Goal: Transaction & Acquisition: Purchase product/service

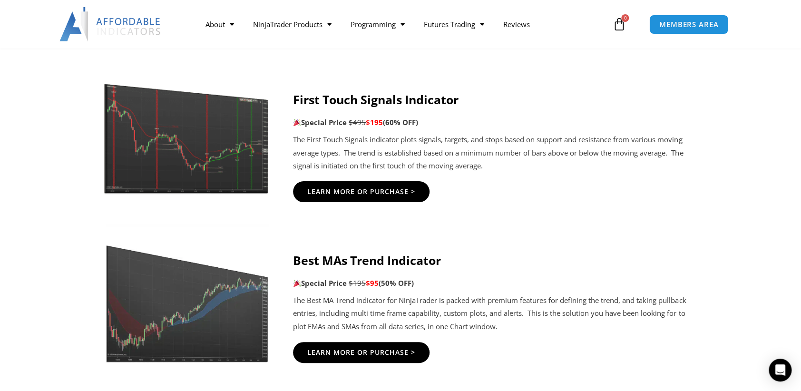
scroll to position [1692, 0]
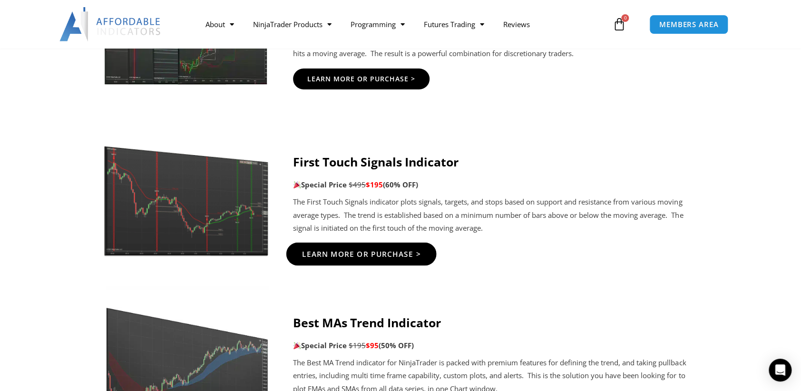
click at [381, 254] on span "Learn More Or Purchase >" at bounding box center [361, 253] width 119 height 7
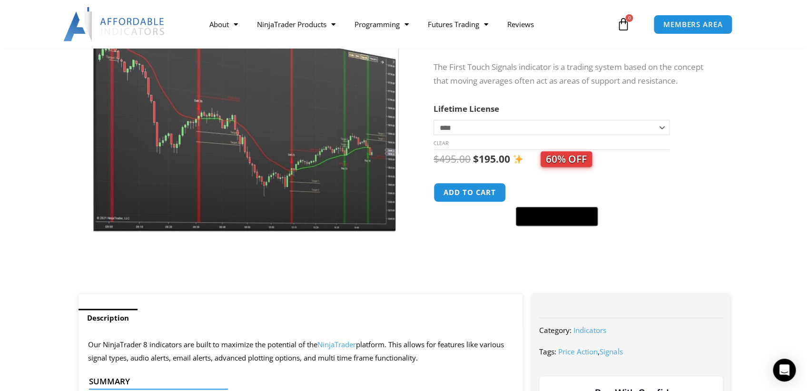
scroll to position [106, 0]
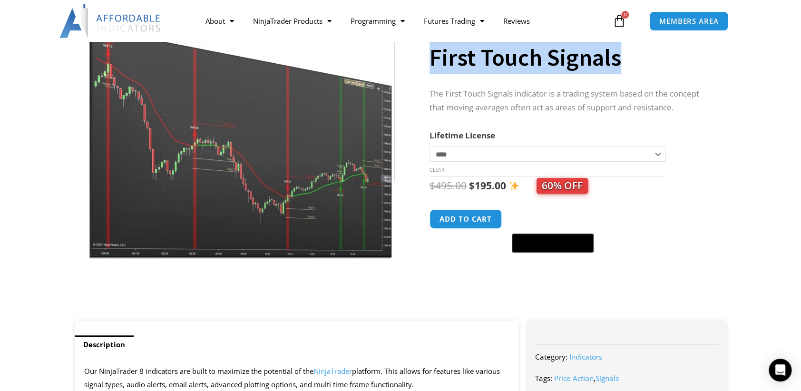
drag, startPoint x: 430, startPoint y: 60, endPoint x: 649, endPoint y: 63, distance: 218.9
click at [649, 63] on h1 "First Touch Signals" at bounding box center [569, 57] width 278 height 33
drag, startPoint x: 649, startPoint y: 63, endPoint x: 563, endPoint y: 68, distance: 85.8
copy h1 "First Touch Signals"
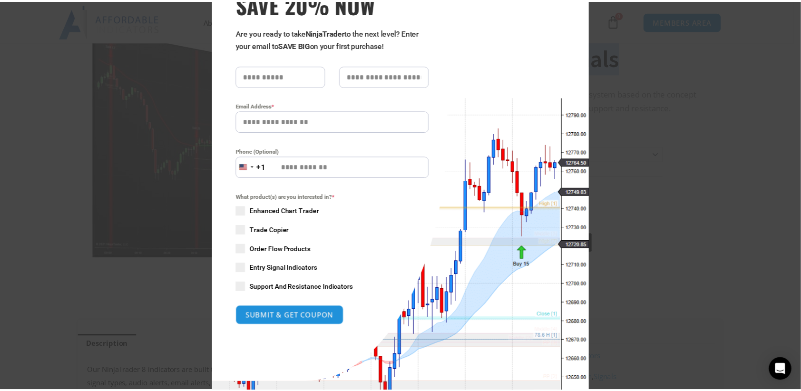
scroll to position [120, 0]
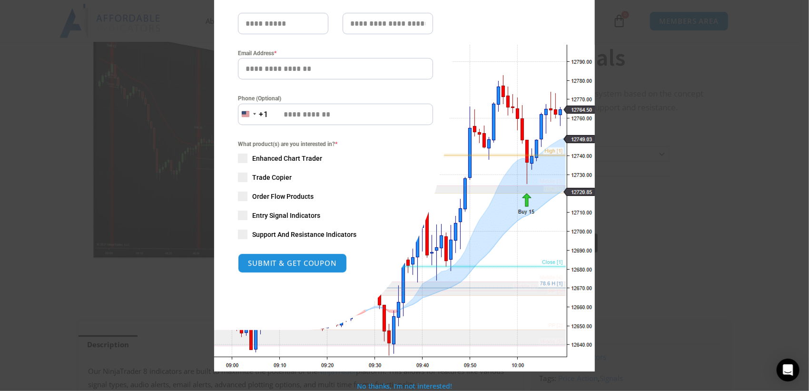
click at [627, 129] on div "Close this module SAVE 20% NOW Are you ready to take NinjaTrader to the next le…" at bounding box center [404, 195] width 809 height 391
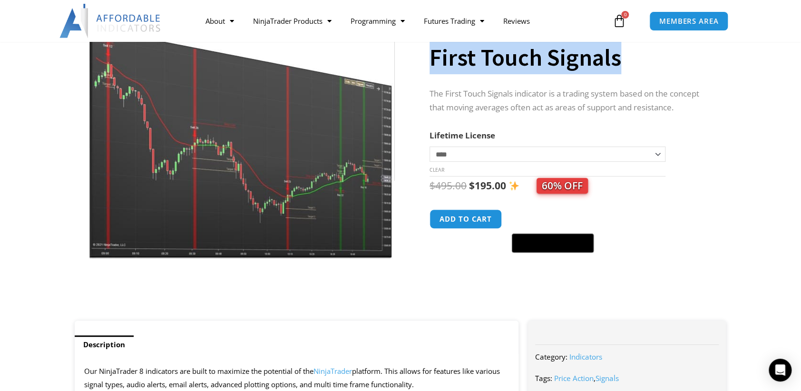
drag, startPoint x: 618, startPoint y: 60, endPoint x: 418, endPoint y: 55, distance: 200.4
click at [418, 55] on div "**********" at bounding box center [401, 155] width 662 height 332
copy div "First Touch Signals"
